Goal: Contribute content

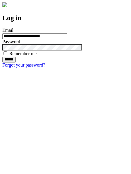
type input "**********"
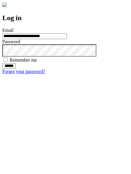
click at [16, 69] on input "******" at bounding box center [8, 66] width 13 height 6
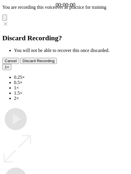
type input "**********"
